Goal: Transaction & Acquisition: Purchase product/service

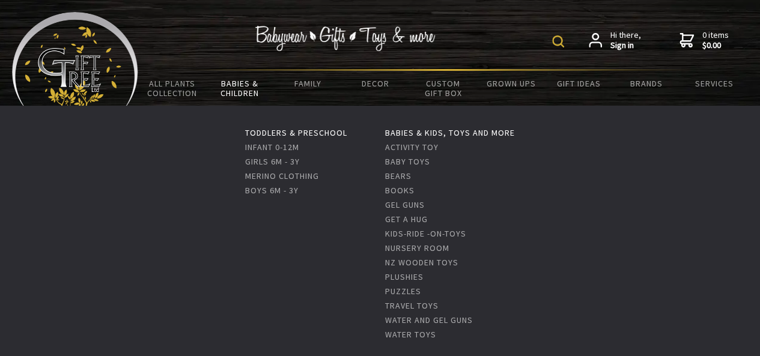
click at [252, 98] on link "Babies & Children" at bounding box center [240, 88] width 68 height 35
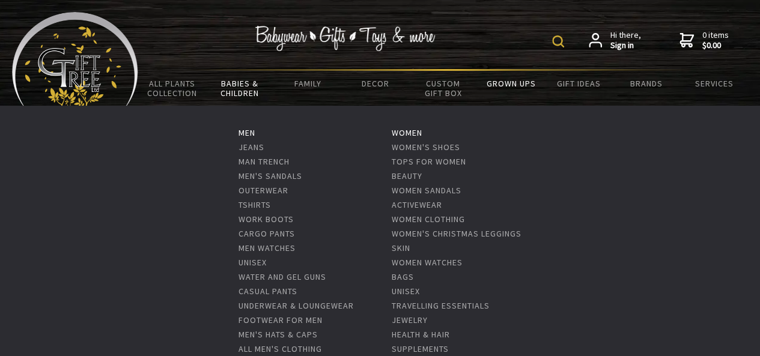
click at [510, 87] on link "Grown Ups" at bounding box center [511, 83] width 68 height 25
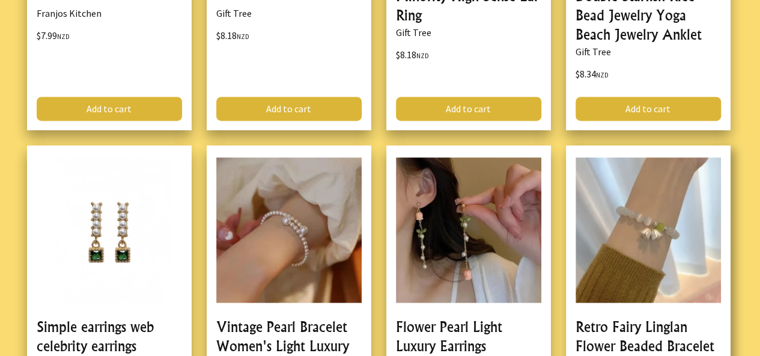
scroll to position [1022, 0]
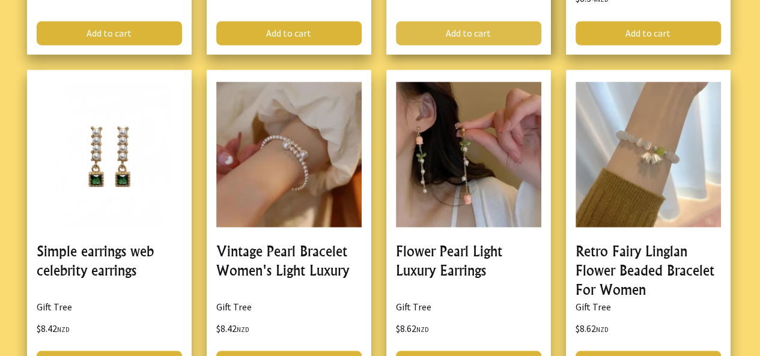
click at [459, 42] on link "Add to cart" at bounding box center [468, 33] width 145 height 24
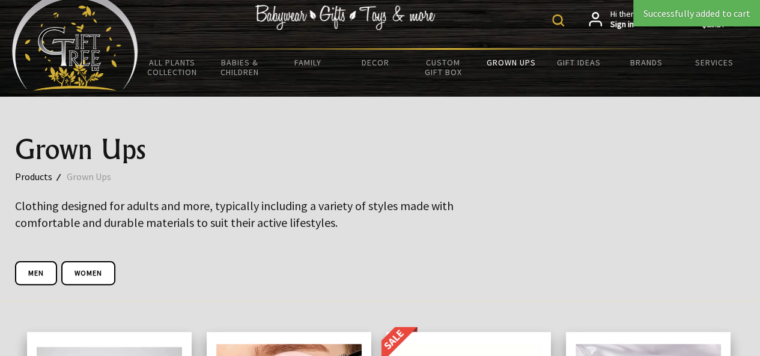
scroll to position [0, 0]
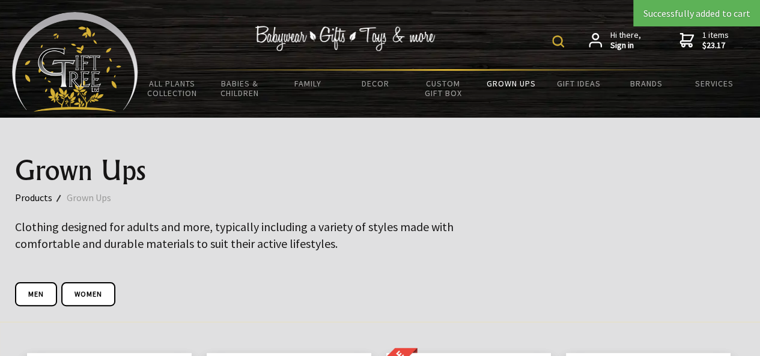
click at [710, 47] on strong "$23.17" at bounding box center [715, 45] width 26 height 11
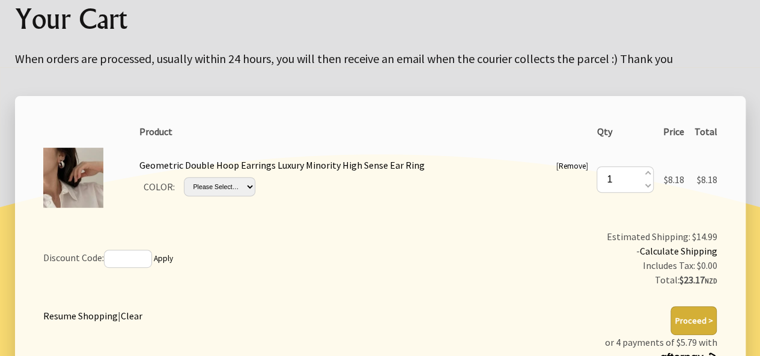
scroll to position [240, 0]
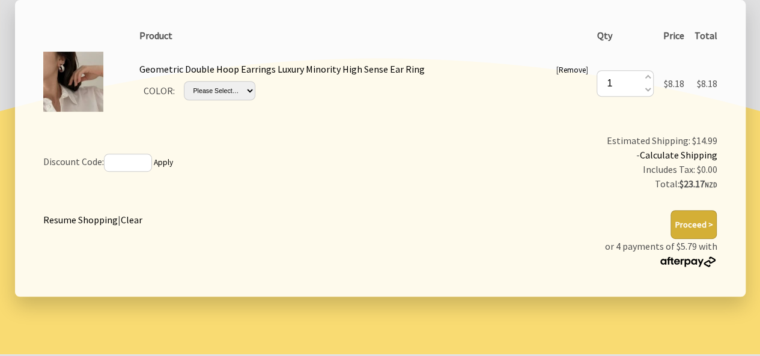
click at [692, 224] on button "Proceed >" at bounding box center [694, 224] width 46 height 29
click at [695, 227] on button "Proceed >" at bounding box center [694, 224] width 46 height 29
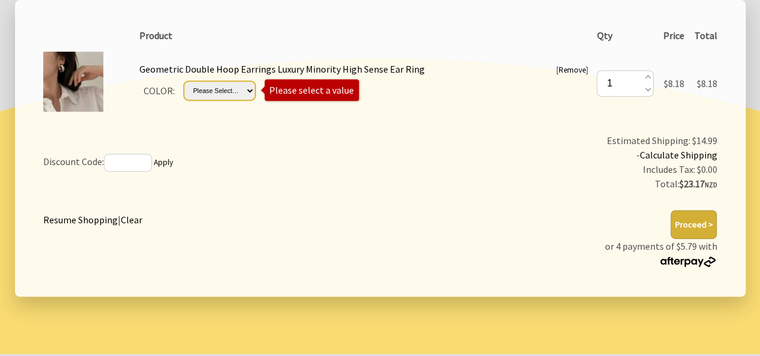
click at [236, 91] on select "Please Select… Double Circle C" at bounding box center [220, 90] width 72 height 19
click at [184, 81] on select "Please Select… Double Circle C" at bounding box center [220, 90] width 72 height 19
drag, startPoint x: 704, startPoint y: 224, endPoint x: 713, endPoint y: 233, distance: 12.7
click at [704, 224] on button "Proceed >" at bounding box center [694, 224] width 46 height 29
click at [234, 94] on select "Please Select… Double Circle C" at bounding box center [220, 90] width 72 height 19
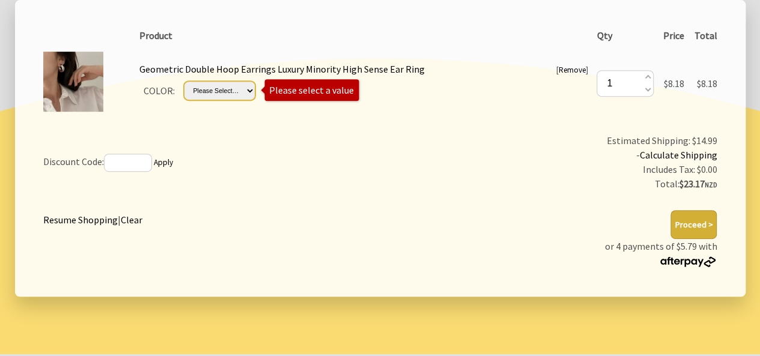
select select "Double Circle C"
click at [184, 81] on select "Please Select… Double Circle C" at bounding box center [220, 90] width 72 height 19
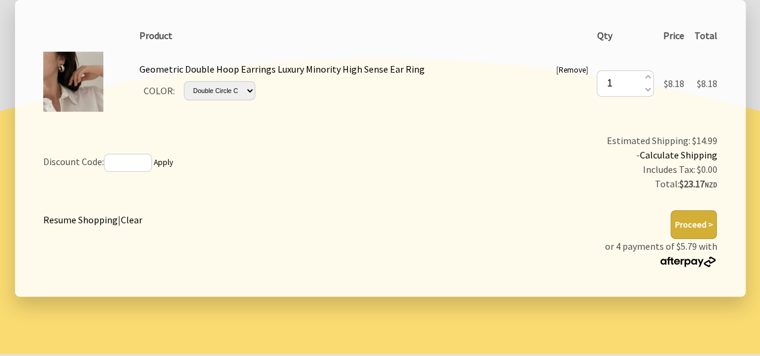
click at [681, 219] on button "Proceed >" at bounding box center [694, 224] width 46 height 29
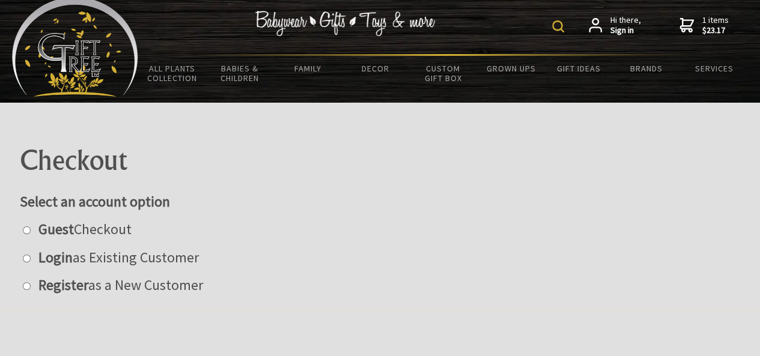
scroll to position [60, 0]
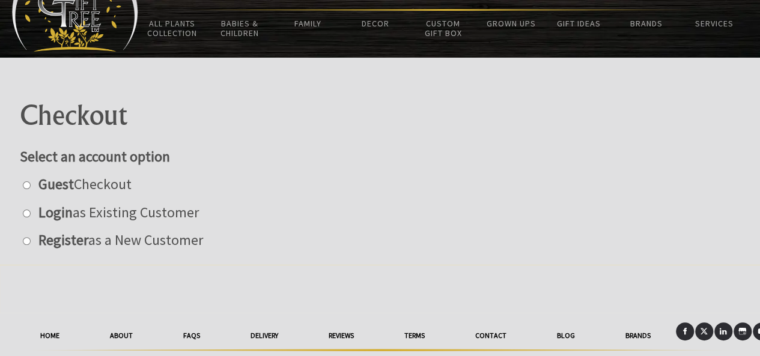
click at [31, 186] on label at bounding box center [26, 184] width 13 height 19
click at [31, 186] on input "radio" at bounding box center [27, 185] width 8 height 8
radio input "true"
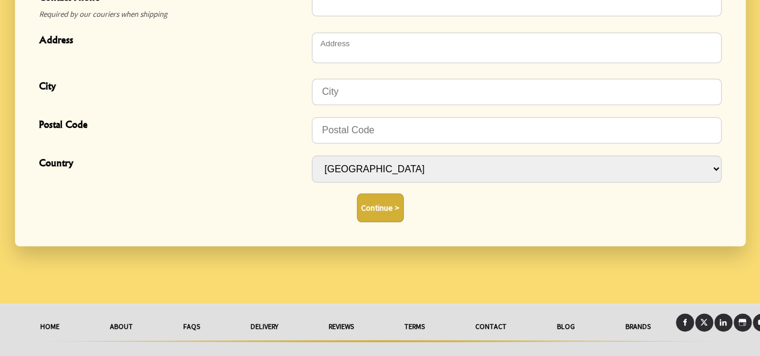
scroll to position [565, 0]
